Goal: Find specific page/section: Find specific page/section

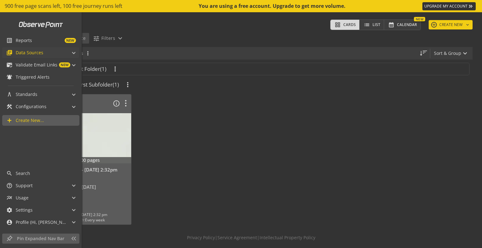
click at [33, 51] on span "Data Sources" at bounding box center [30, 53] width 28 height 6
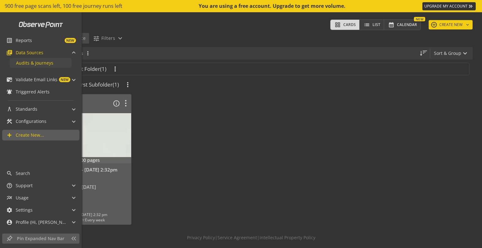
click at [35, 61] on span "Audits & Journeys" at bounding box center [34, 63] width 37 height 6
click at [25, 40] on span "Reports" at bounding box center [24, 40] width 16 height 6
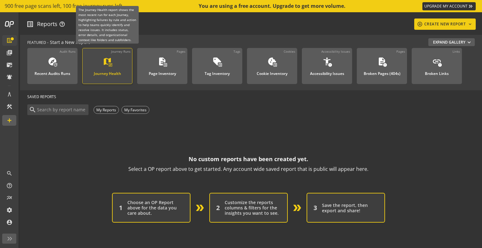
click at [105, 61] on mat-icon "map" at bounding box center [107, 61] width 9 height 9
